Goal: Task Accomplishment & Management: Use online tool/utility

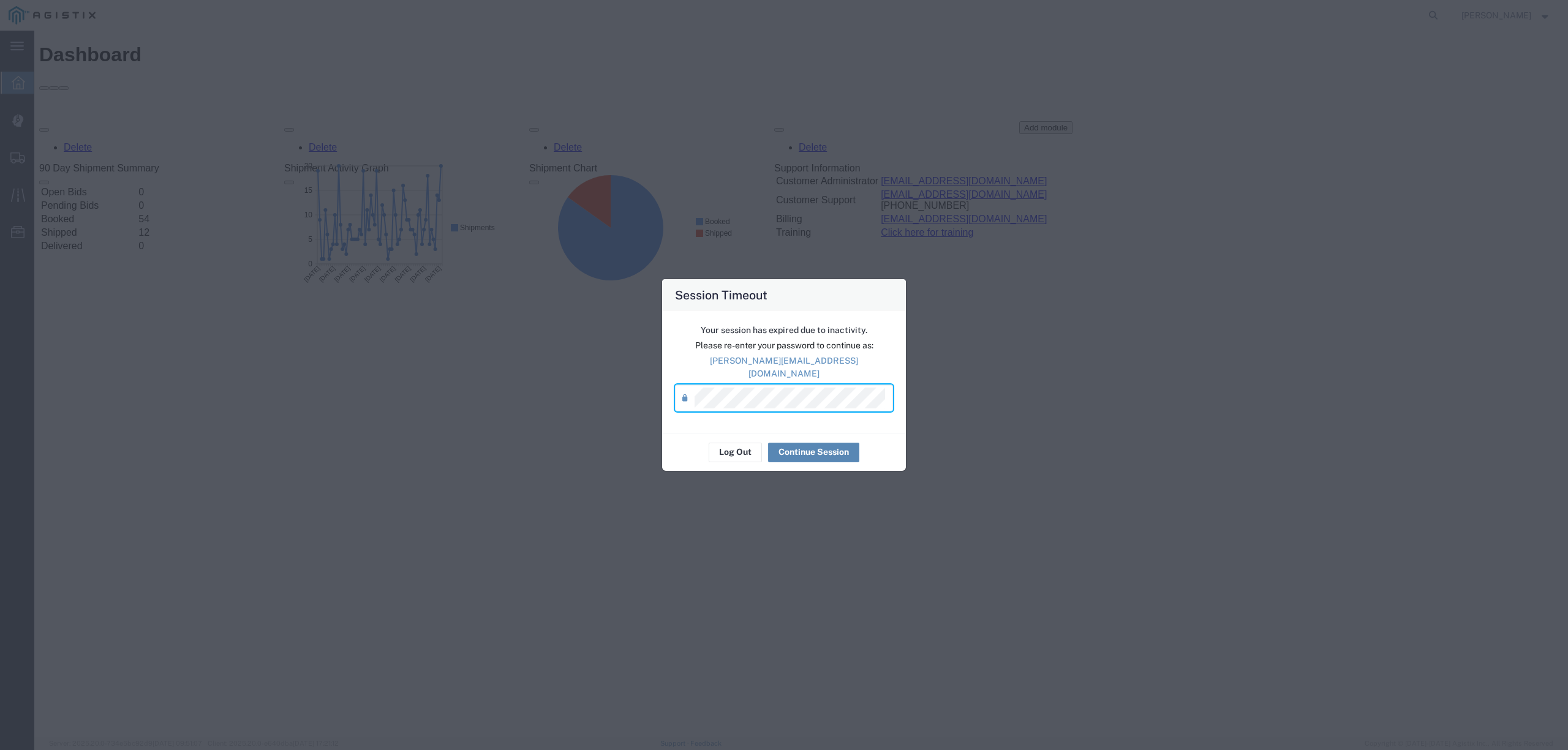
click at [800, 452] on button "Continue Session" at bounding box center [814, 452] width 91 height 19
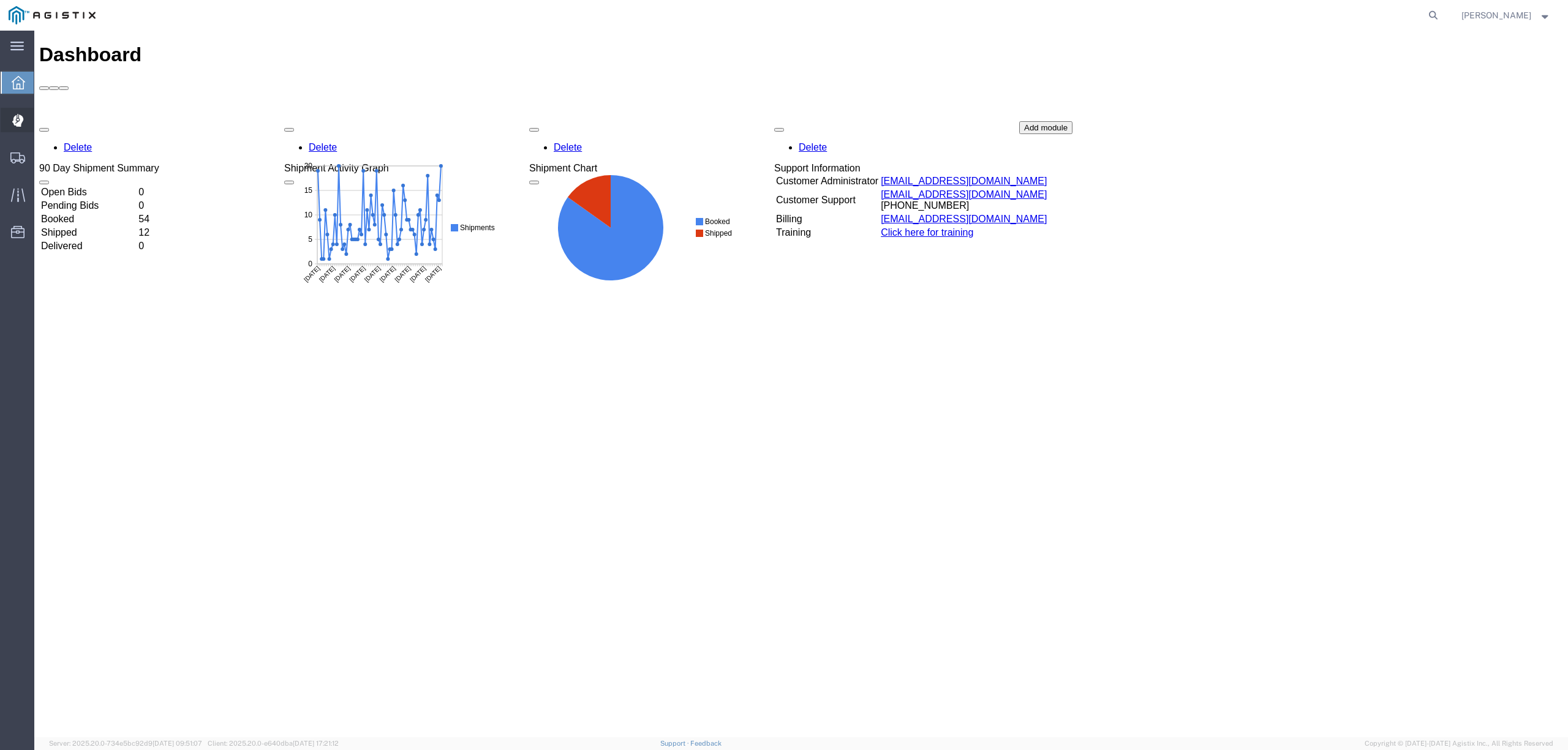
click at [42, 118] on span "Dispatch Manager" at bounding box center [38, 120] width 9 height 24
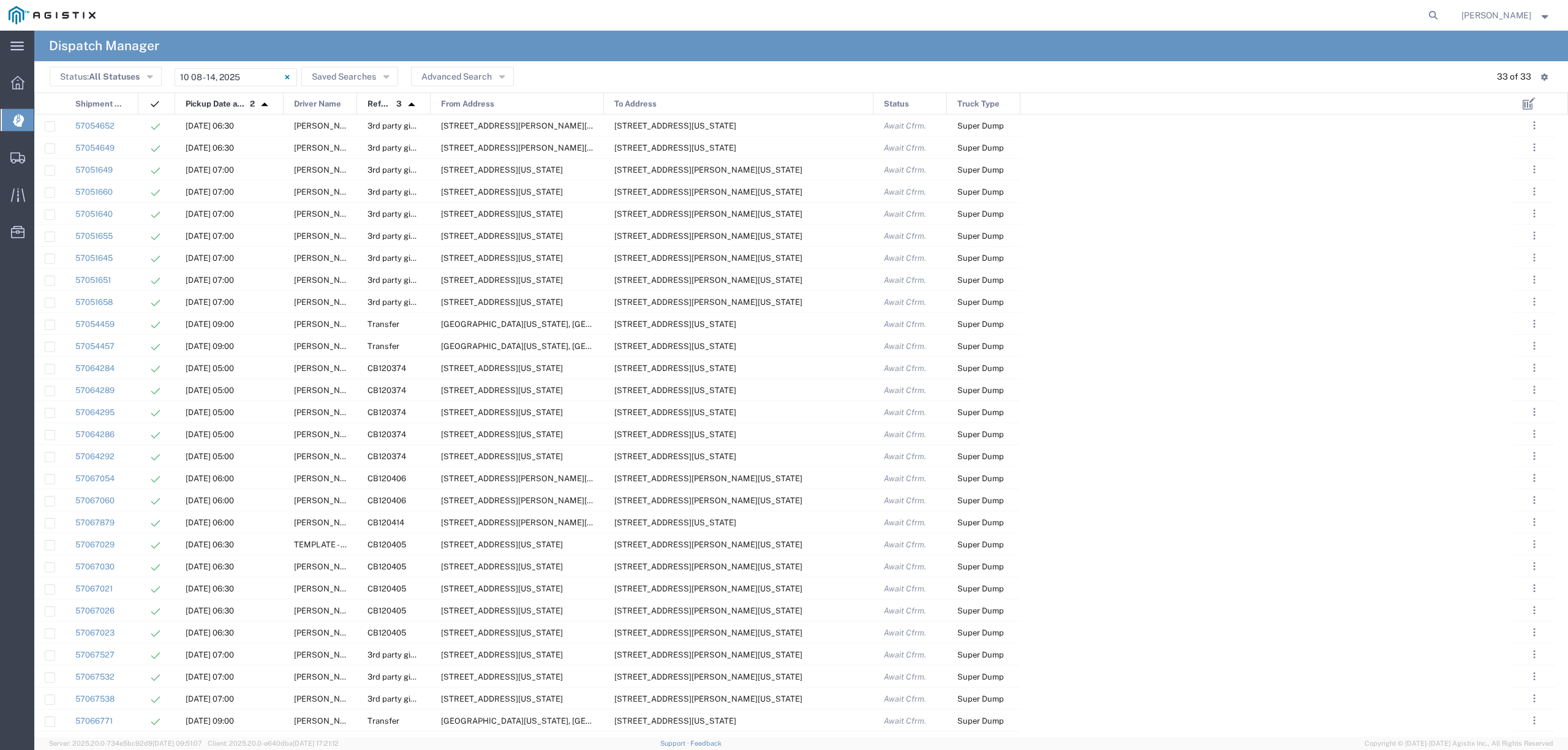
click at [238, 66] on header "Status: All Statuses All Statuses Awaiting Assignment Declined Assigned Accepte…" at bounding box center [801, 77] width 1534 height 31
click at [247, 74] on input "[DATE] - [DATE]" at bounding box center [236, 77] width 123 height 19
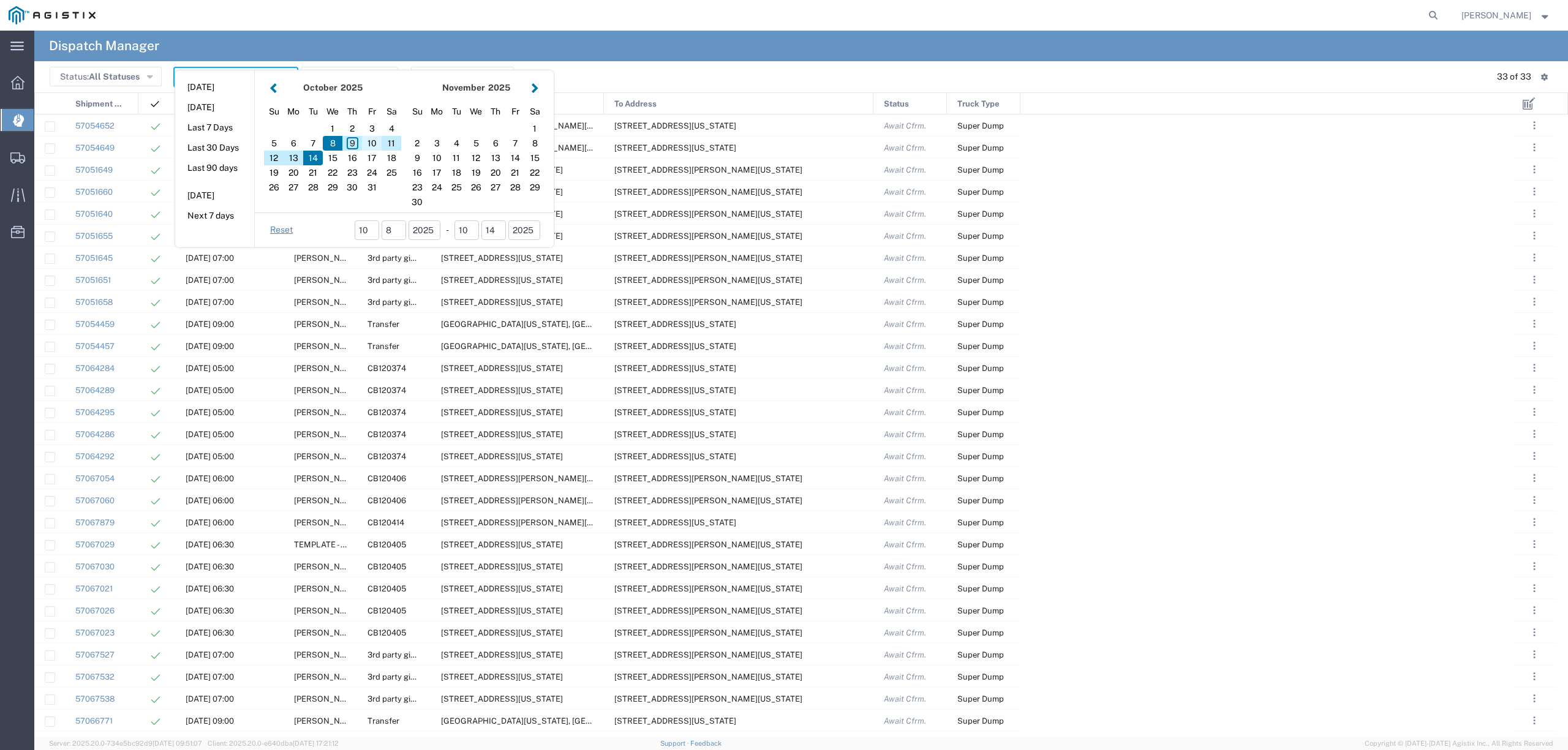
click at [368, 143] on div "10" at bounding box center [371, 143] width 19 height 15
type input "[DATE]"
type input "[DATE] - [DATE]"
